Goal: Entertainment & Leisure: Consume media (video, audio)

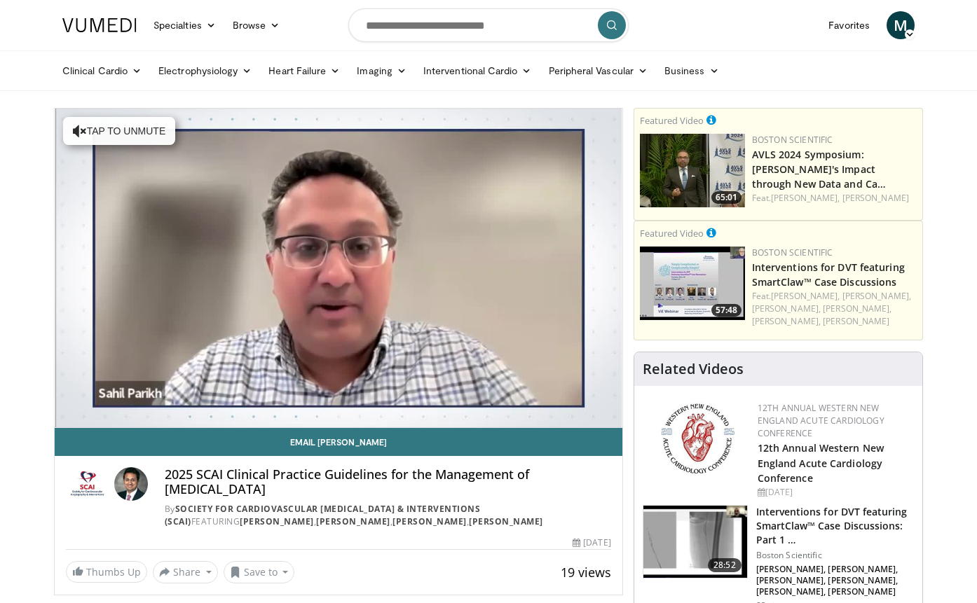
click at [95, 410] on video-js "**********" at bounding box center [338, 268] width 567 height 319
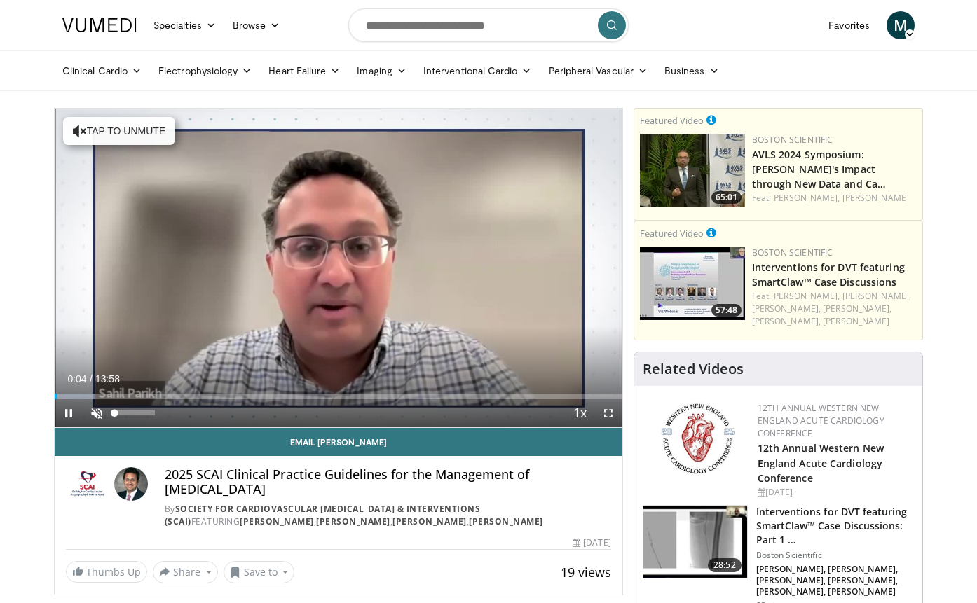
click at [95, 414] on span "Video Player" at bounding box center [97, 413] width 28 height 28
